Goal: Check status: Check status

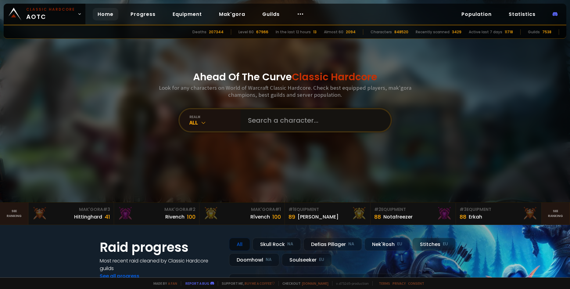
click at [354, 121] on input "text" at bounding box center [313, 120] width 139 height 22
type input "Danterage"
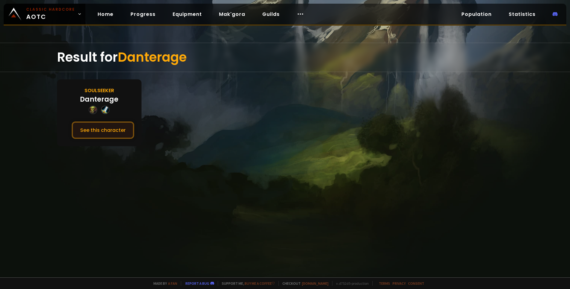
click at [107, 128] on button "See this character" at bounding box center [103, 129] width 63 height 17
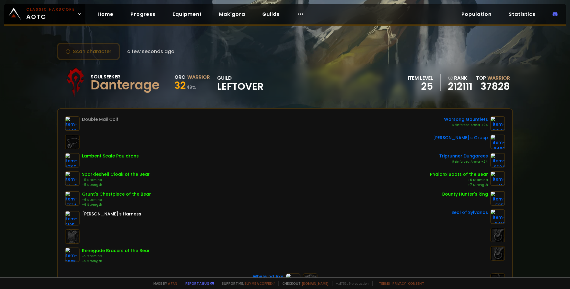
click at [79, 46] on button "Scan character" at bounding box center [88, 51] width 63 height 17
click at [102, 58] on button "Scan character" at bounding box center [88, 51] width 63 height 17
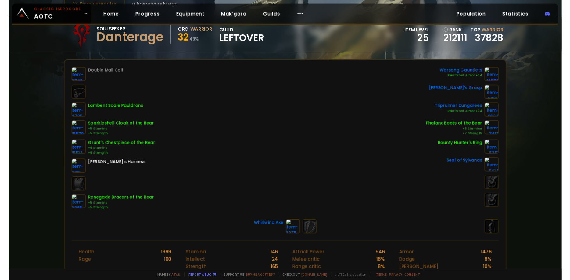
scroll to position [42, 0]
